Goal: Transaction & Acquisition: Purchase product/service

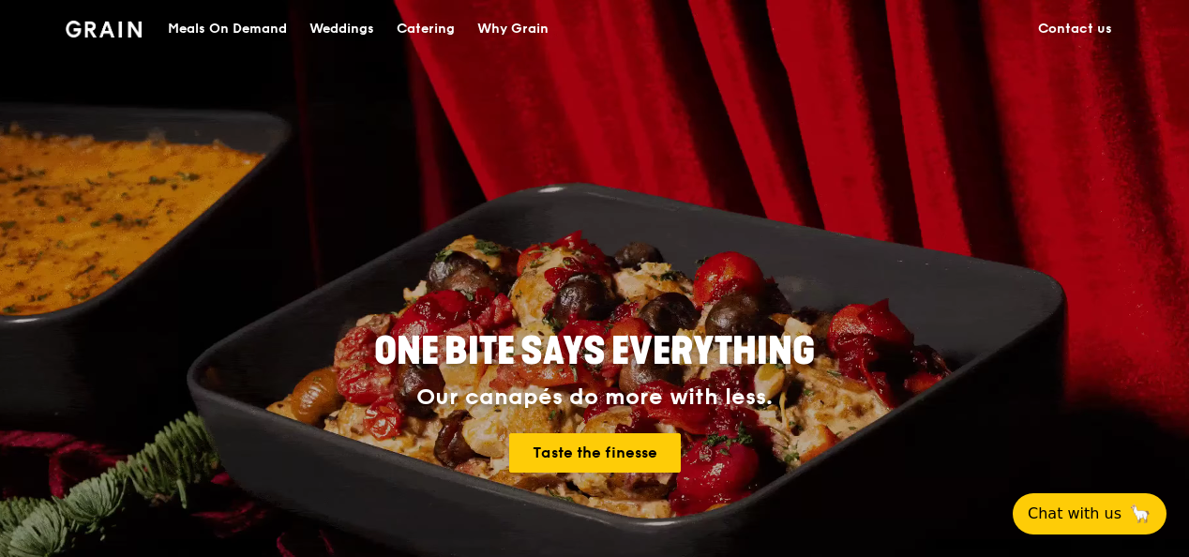
click at [36, 236] on div "ONE BITE SAYS EVERYTHING Our canapés do more with less. Taste the finesse" at bounding box center [594, 375] width 1189 height 750
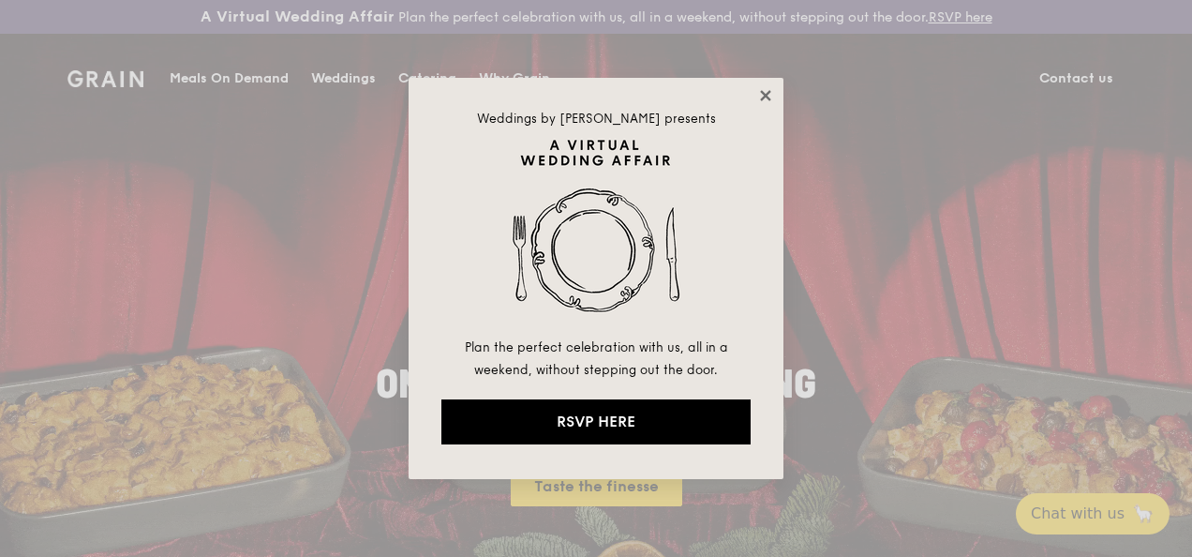
click at [765, 97] on icon at bounding box center [765, 95] width 17 height 17
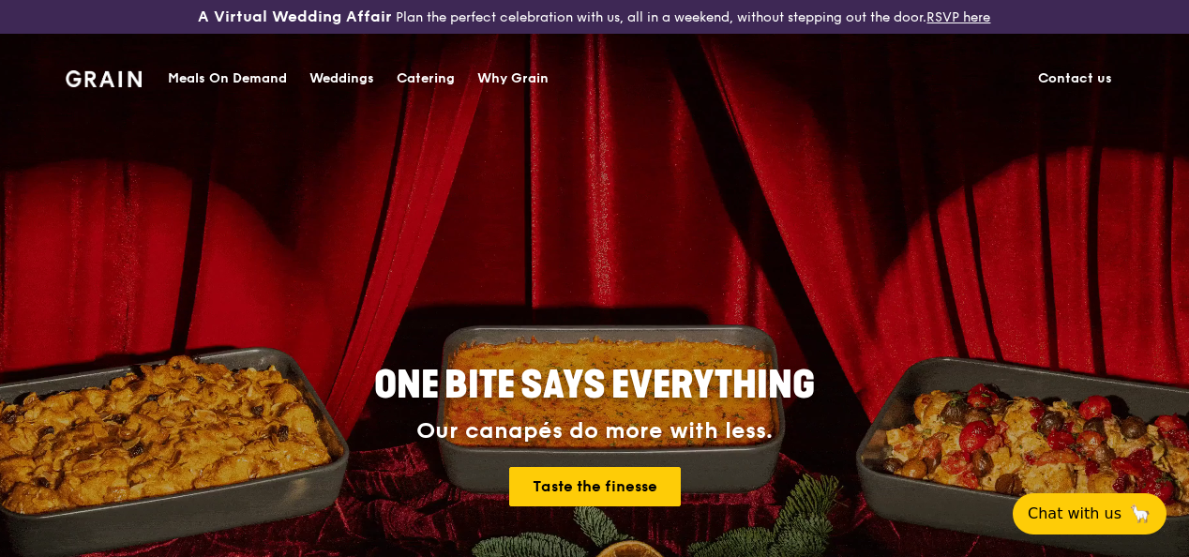
click at [234, 79] on div "Meals On Demand" at bounding box center [227, 79] width 119 height 56
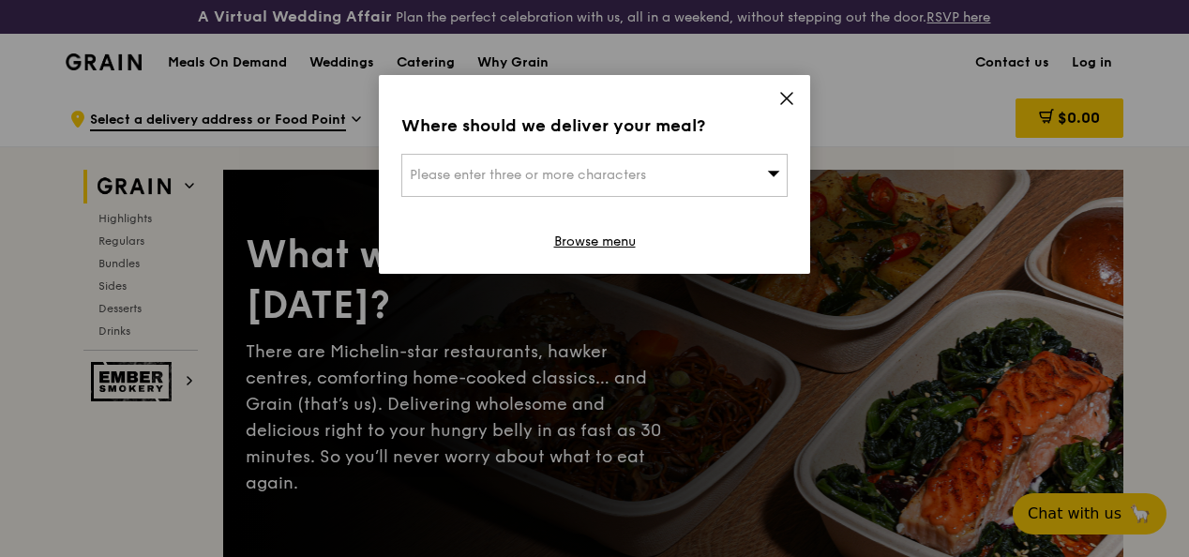
click at [786, 105] on icon at bounding box center [786, 98] width 17 height 17
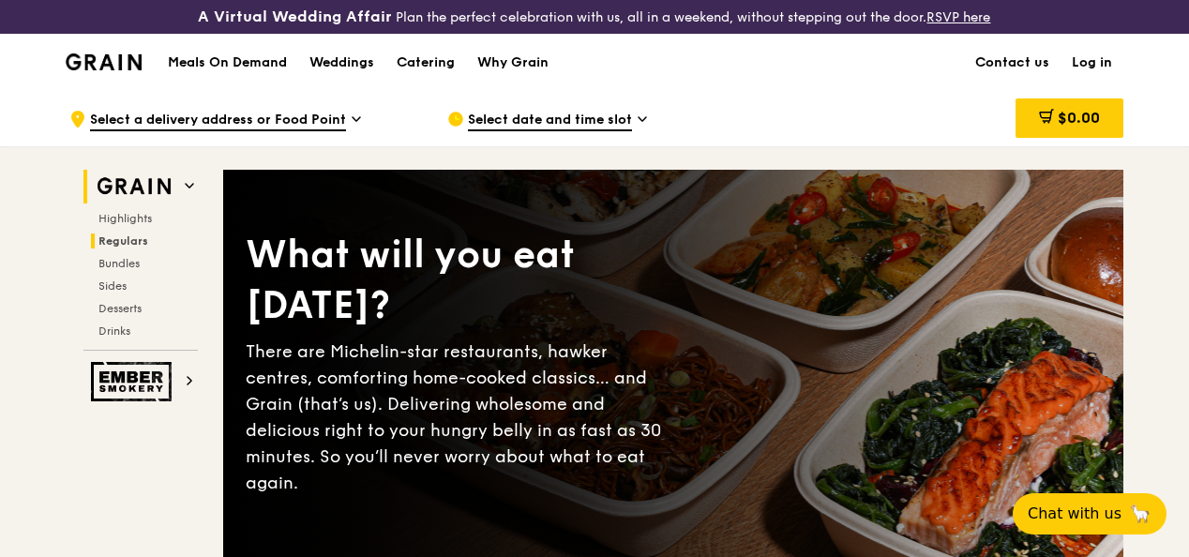
click at [120, 247] on span "Regulars" at bounding box center [123, 240] width 50 height 13
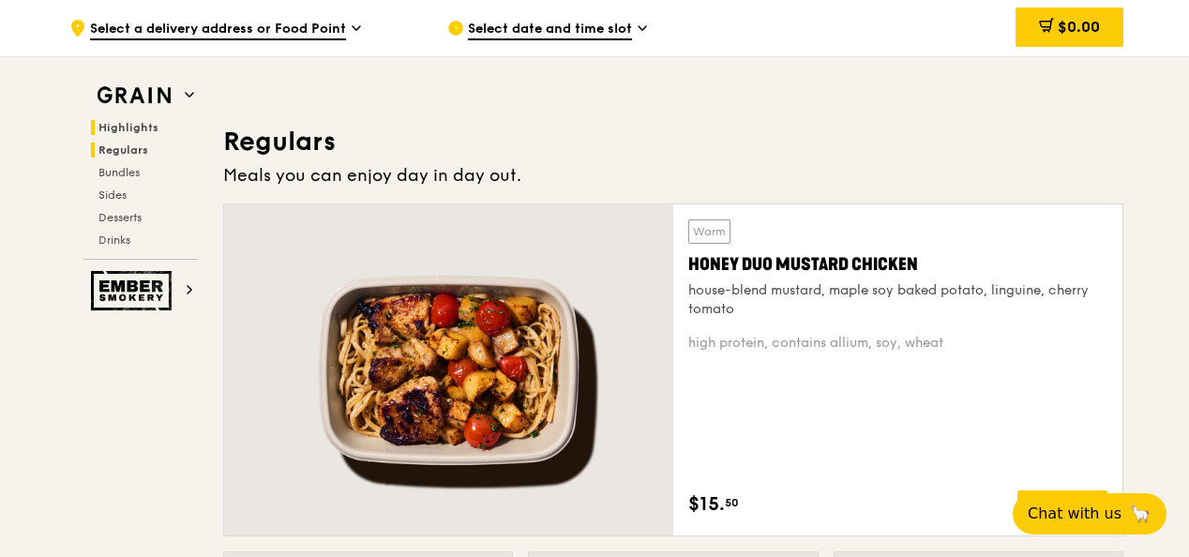
scroll to position [1300, 0]
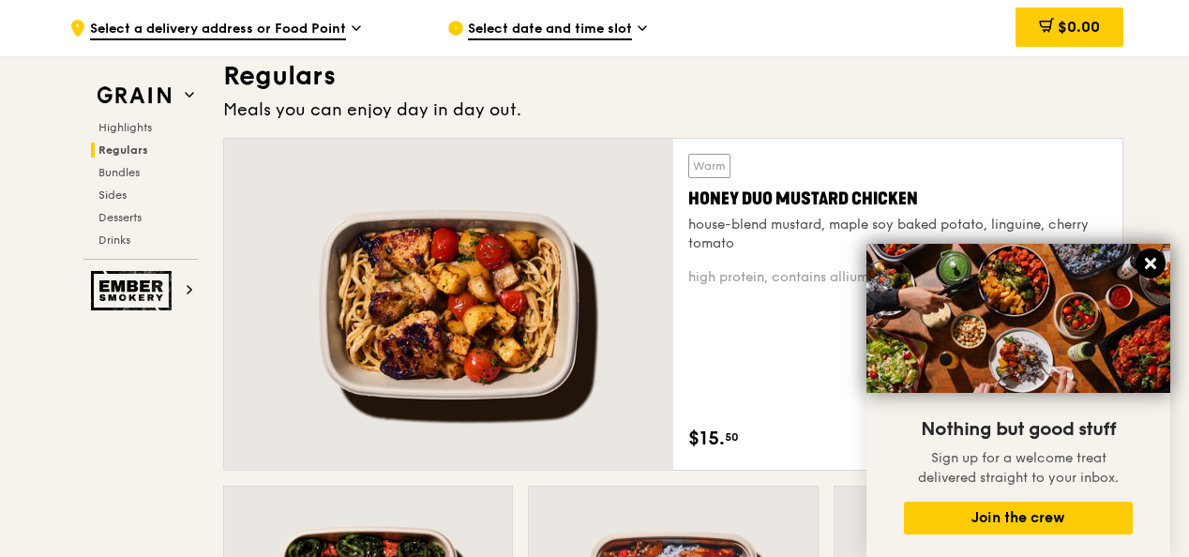
click at [1145, 260] on icon at bounding box center [1150, 263] width 11 height 11
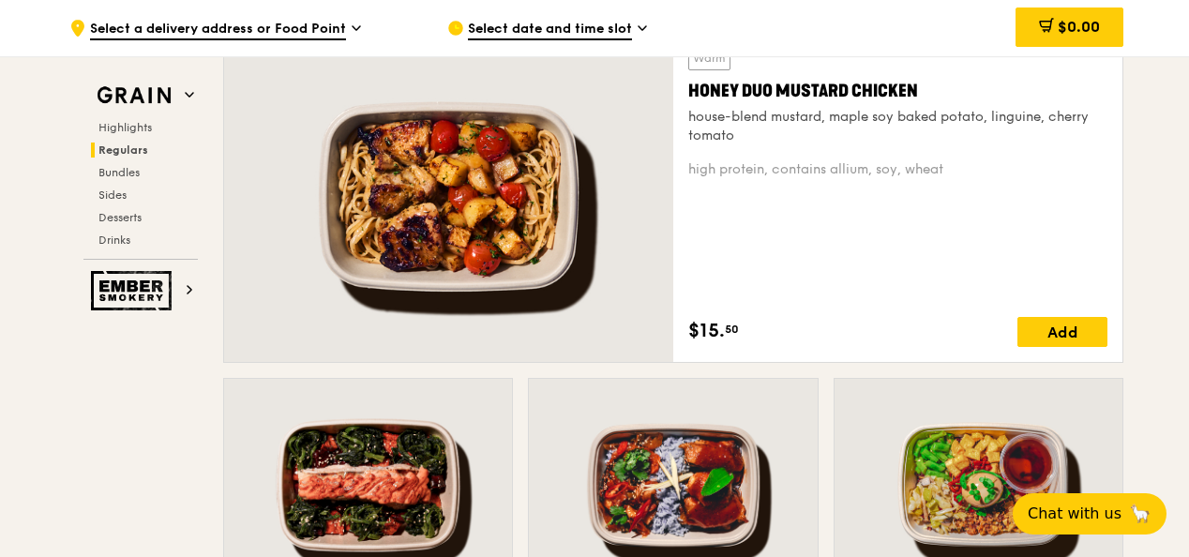
scroll to position [1394, 0]
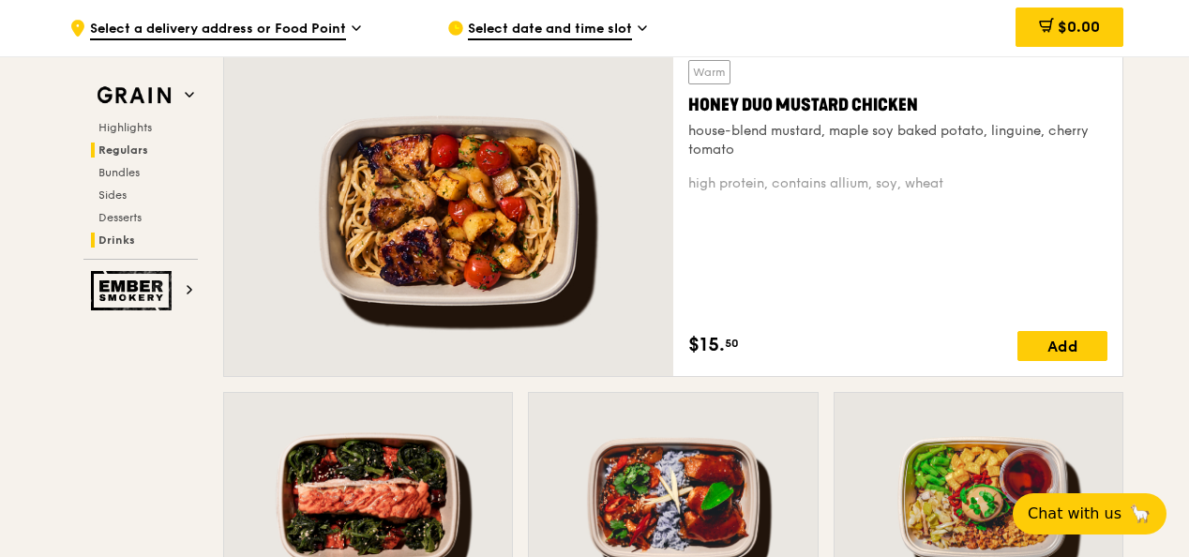
click at [130, 236] on span "Drinks" at bounding box center [116, 239] width 37 height 13
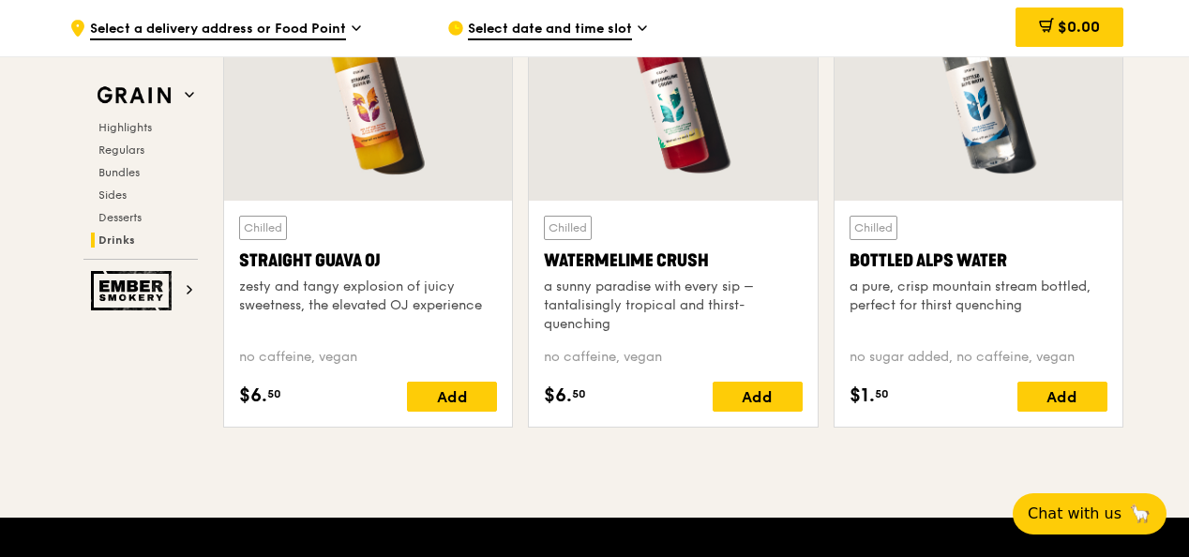
scroll to position [7197, 0]
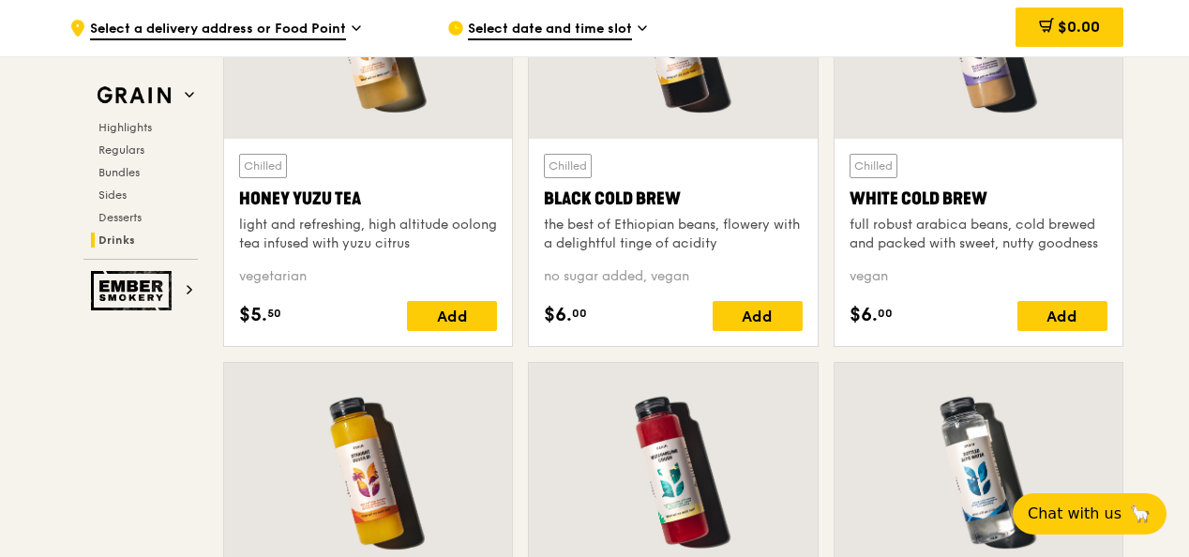
click at [232, 206] on div "Chilled Honey Yuzu Tea light and refreshing, high altitude oolong tea infused w…" at bounding box center [368, 242] width 288 height 207
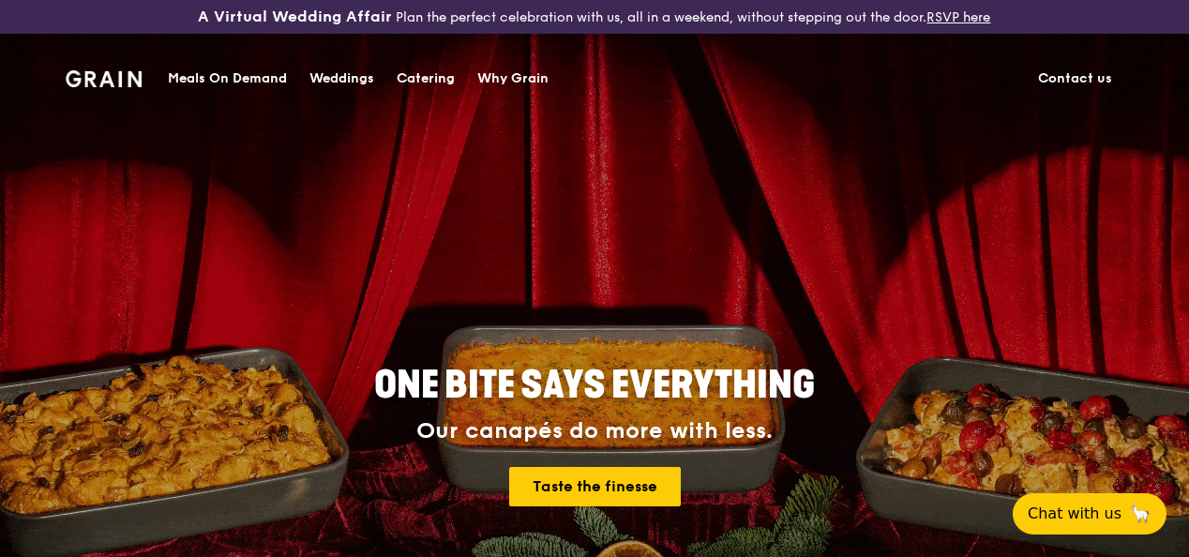
click at [128, 82] on img at bounding box center [104, 78] width 76 height 17
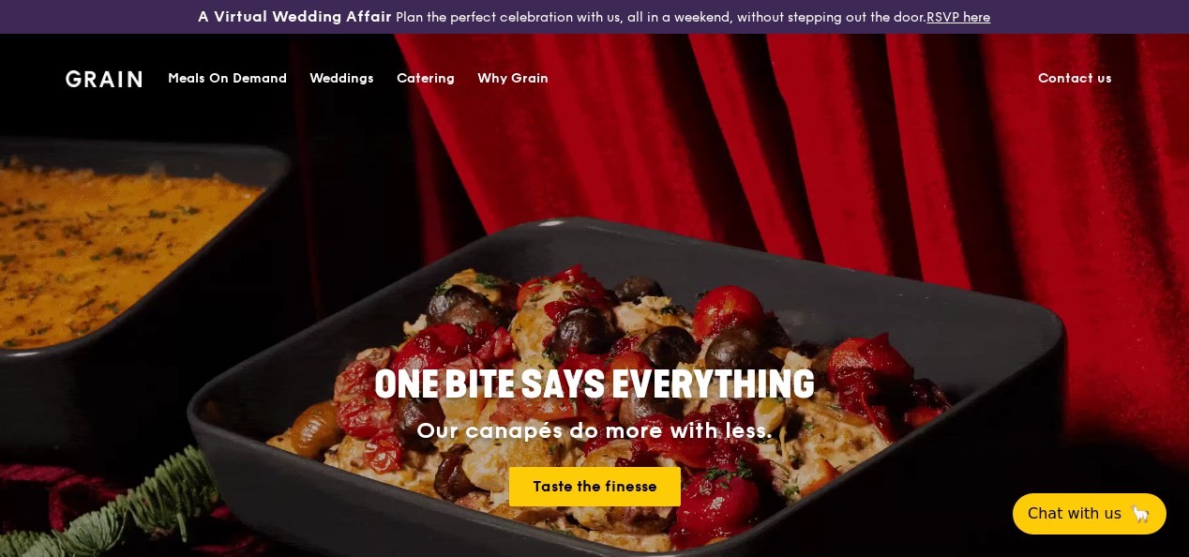
click at [261, 79] on div "Meals On Demand" at bounding box center [227, 79] width 119 height 56
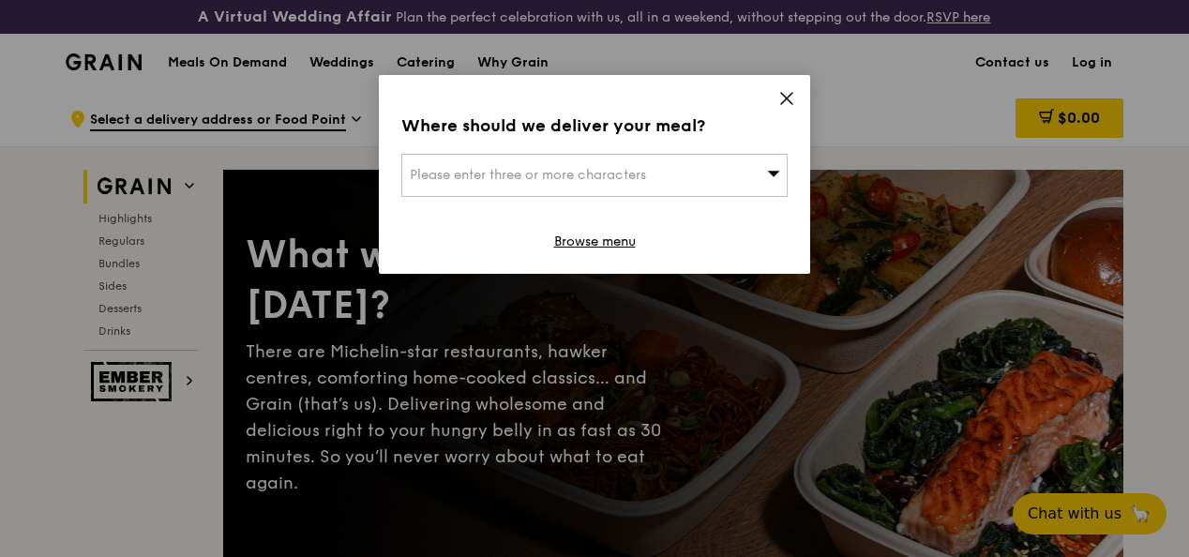
click at [785, 109] on span at bounding box center [786, 101] width 17 height 21
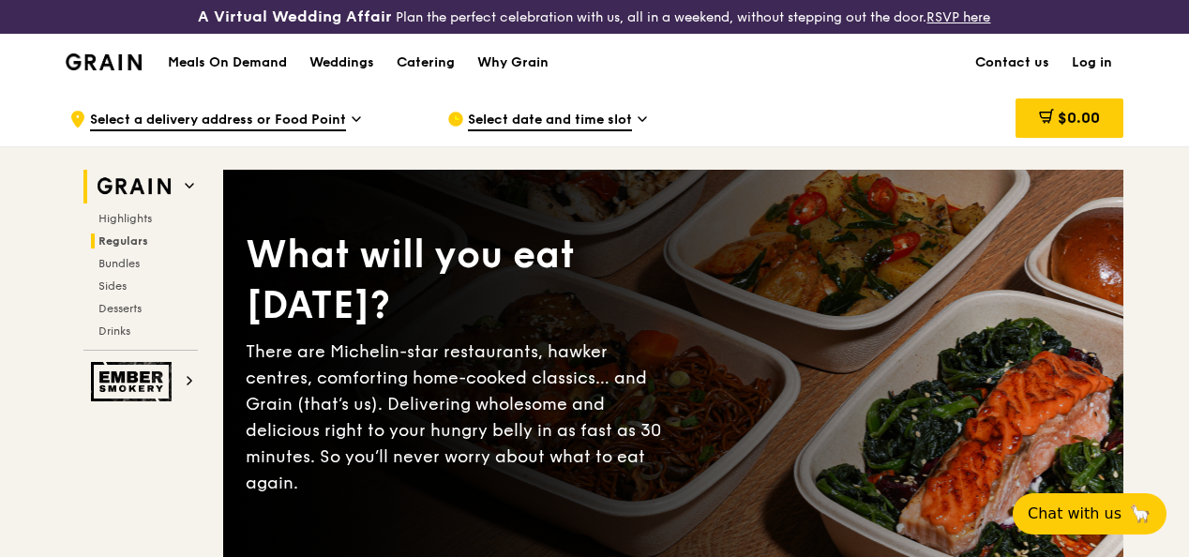
click at [132, 247] on span "Regulars" at bounding box center [123, 240] width 50 height 13
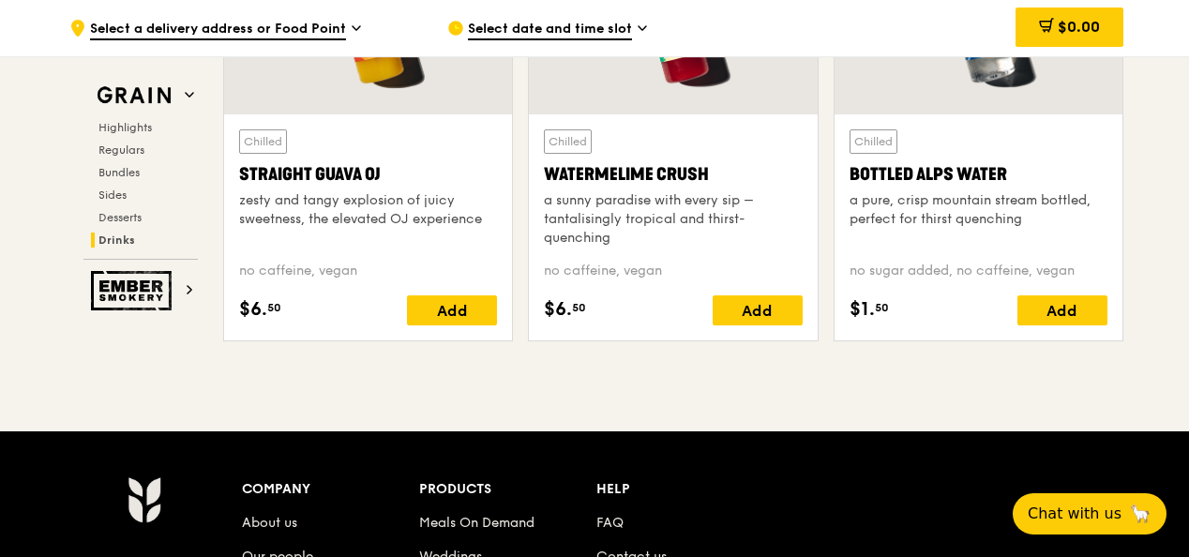
scroll to position [8095, 0]
